Goal: Task Accomplishment & Management: Manage account settings

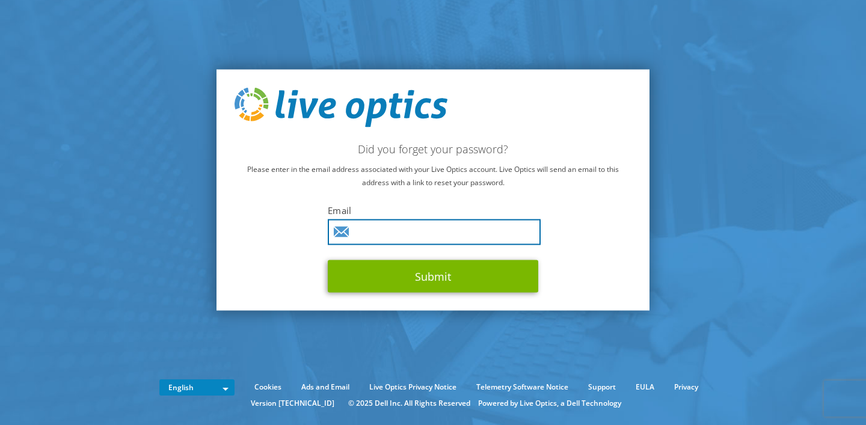
click at [385, 228] on input "text" at bounding box center [434, 232] width 213 height 26
paste input "operaciones@estudiom.org"
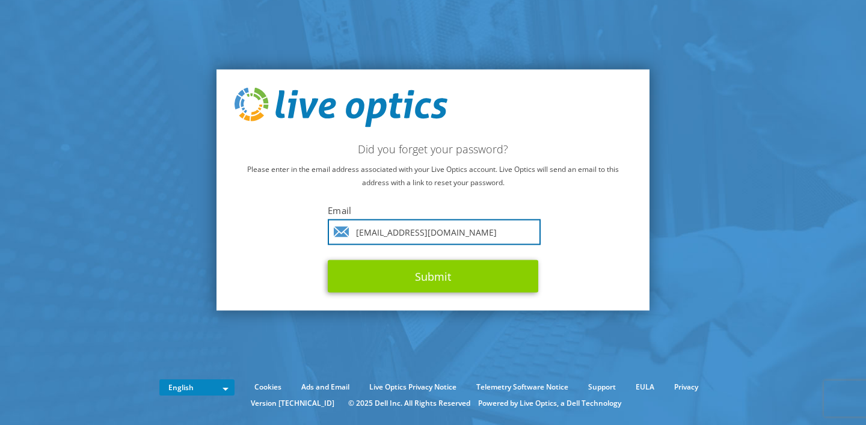
type input "operaciones@estudiom.org"
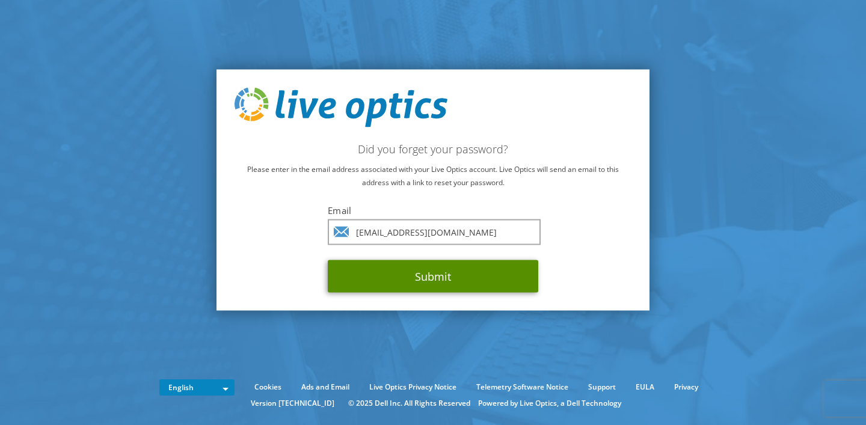
click at [366, 276] on button "Submit" at bounding box center [433, 276] width 210 height 32
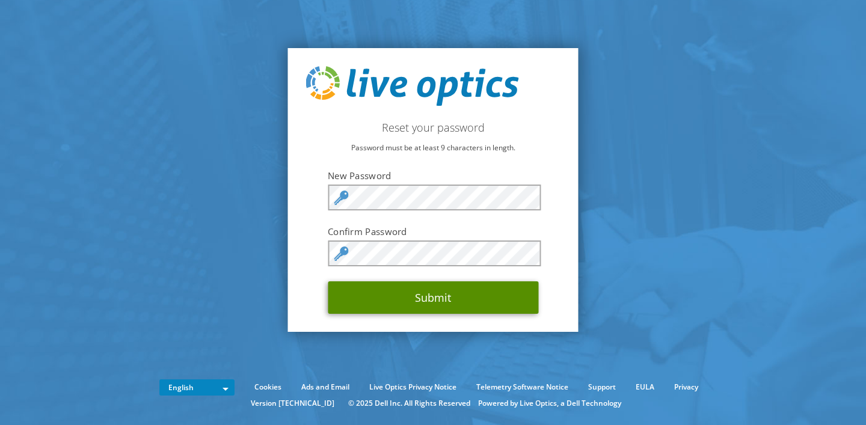
click at [355, 294] on button "Submit" at bounding box center [433, 297] width 210 height 32
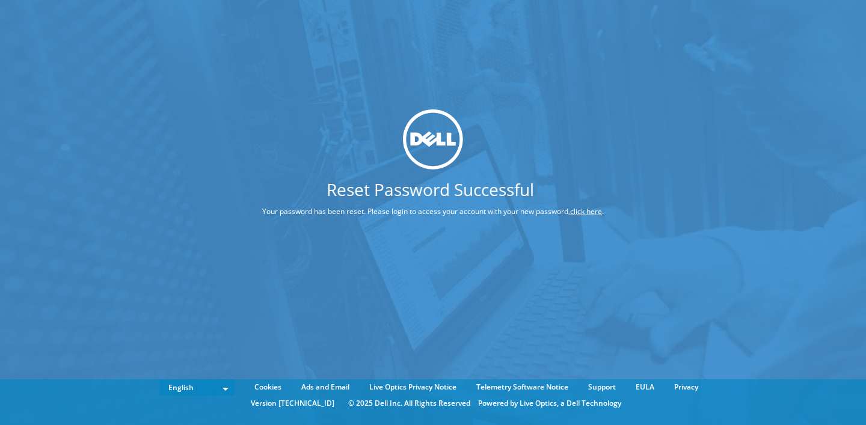
click at [570, 216] on link "click here" at bounding box center [586, 211] width 32 height 10
